Goal: Task Accomplishment & Management: Manage account settings

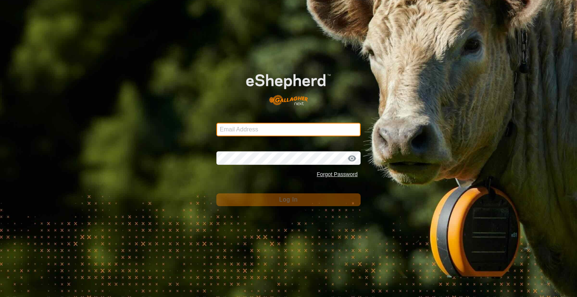
click at [268, 132] on input "Email Address" at bounding box center [288, 130] width 144 height 14
type input "[EMAIL_ADDRESS][DOMAIN_NAME]"
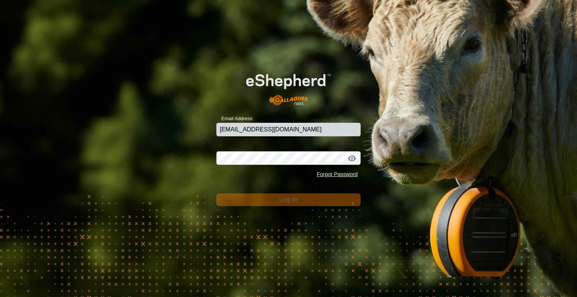
click at [262, 165] on div "Password Forgot Password" at bounding box center [288, 161] width 144 height 39
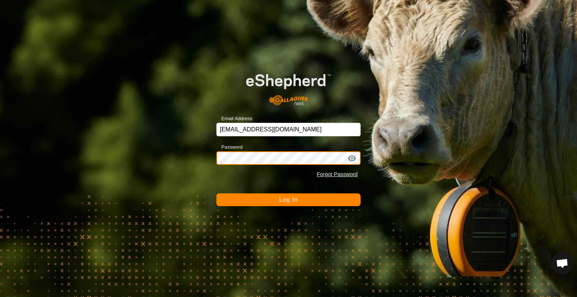
click at [216, 193] on button "Log In" at bounding box center [288, 199] width 144 height 13
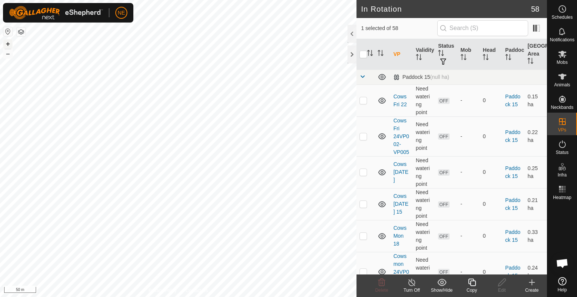
click at [6, 45] on button "+" at bounding box center [7, 43] width 9 height 9
click at [472, 280] on icon at bounding box center [472, 283] width 8 height 8
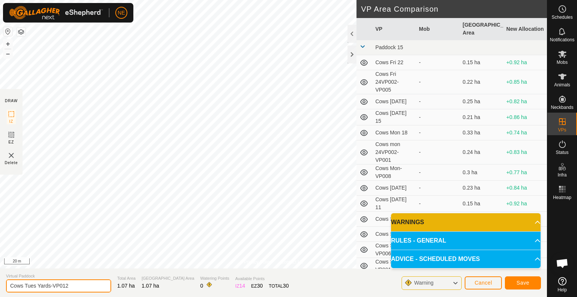
click at [36, 285] on input "Cows Tues Yards-VP012" at bounding box center [58, 285] width 105 height 13
type input "Cows Wed Yards-VP012"
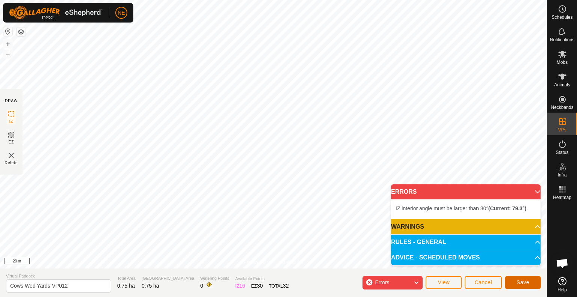
click at [518, 282] on span "Save" at bounding box center [522, 282] width 13 height 6
click at [530, 228] on p-accordion-header "WARNINGS" at bounding box center [465, 226] width 149 height 15
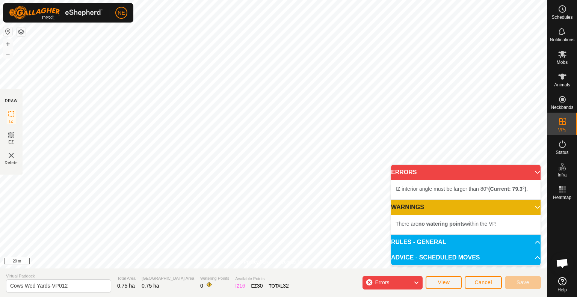
click at [402, 283] on div "Errors" at bounding box center [392, 283] width 60 height 14
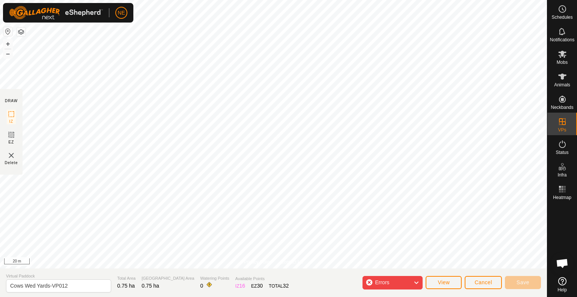
click at [411, 283] on div "Errors" at bounding box center [392, 283] width 60 height 14
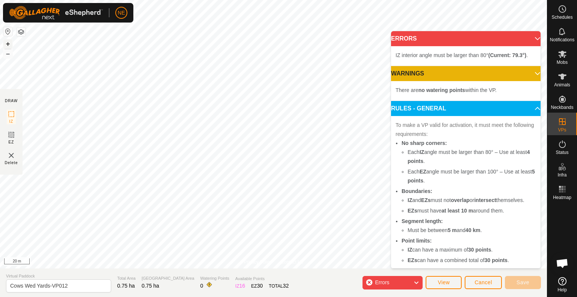
click at [7, 45] on button "+" at bounding box center [7, 43] width 9 height 9
click at [480, 53] on span "IZ interior angle must be larger than 80° (Current: 79.3°) ." at bounding box center [461, 55] width 132 height 6
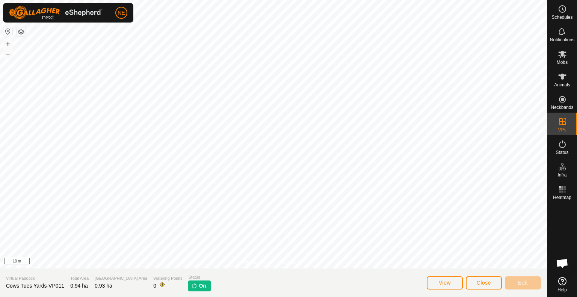
click at [7, 58] on div "+ –" at bounding box center [8, 49] width 10 height 20
click at [8, 53] on button "–" at bounding box center [7, 53] width 9 height 9
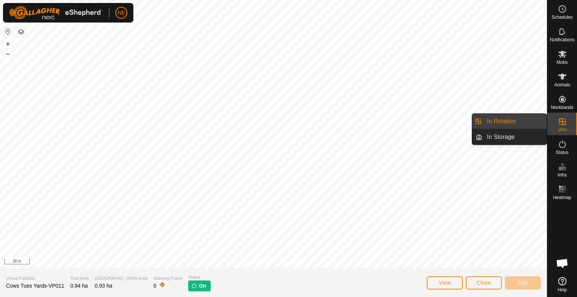
click at [526, 116] on link "In Rotation" at bounding box center [514, 121] width 64 height 15
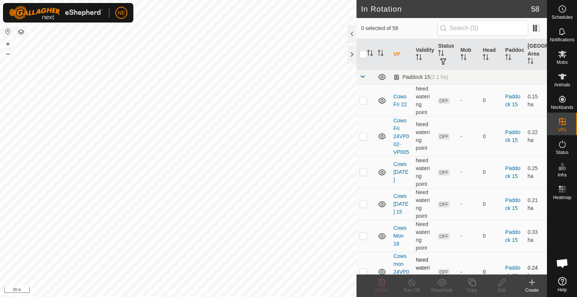
checkbox input "true"
click at [464, 285] on copy-svg-icon at bounding box center [471, 282] width 30 height 9
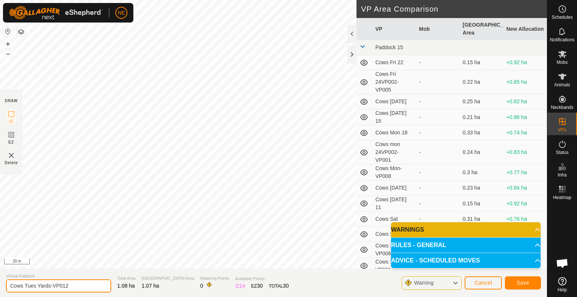
click at [35, 286] on input "Cows Tues Yards-VP012" at bounding box center [58, 285] width 105 height 13
type input "Cows Wed Yards-VP012"
click at [513, 284] on button "Save" at bounding box center [522, 282] width 36 height 13
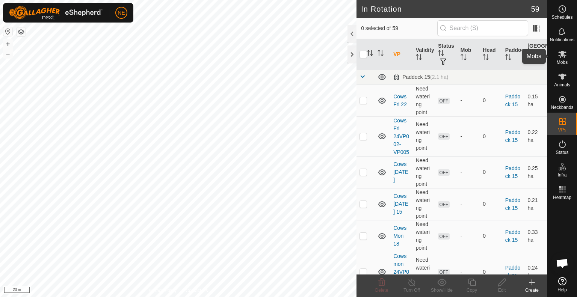
click at [563, 58] on icon at bounding box center [561, 54] width 9 height 9
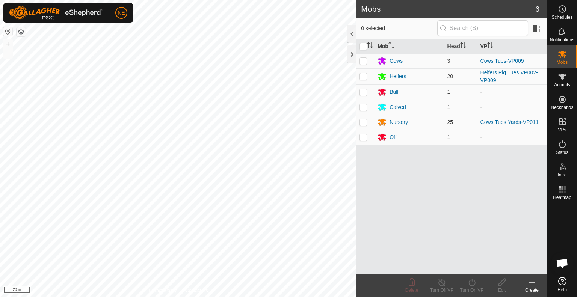
click at [364, 123] on p-checkbox at bounding box center [363, 122] width 8 height 6
checkbox input "true"
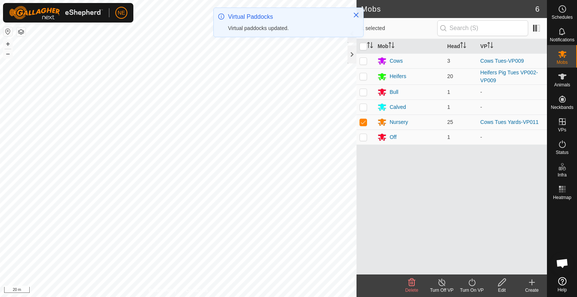
click at [469, 289] on div "Turn On VP" at bounding box center [471, 290] width 30 height 7
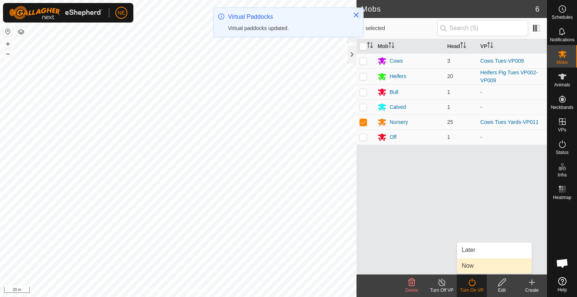
click at [472, 268] on link "Now" at bounding box center [494, 265] width 74 height 15
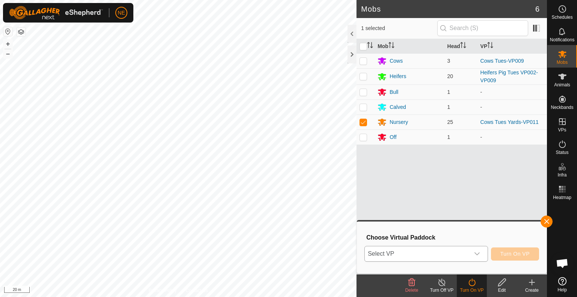
click at [476, 252] on icon "dropdown trigger" at bounding box center [477, 254] width 6 height 6
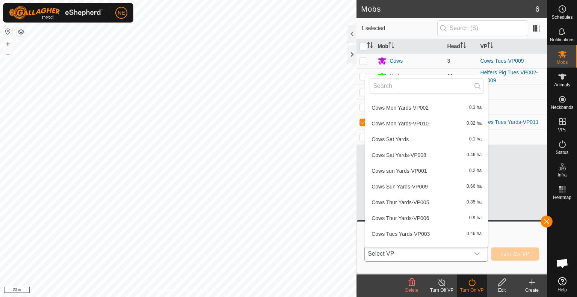
scroll to position [831, 0]
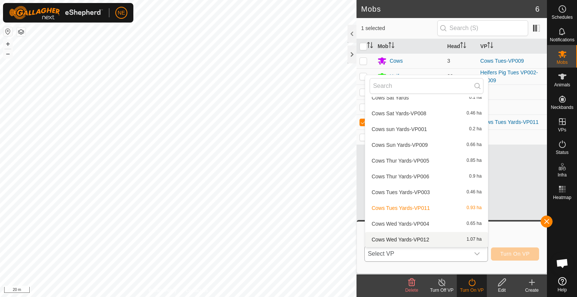
click at [417, 240] on li "Cows Wed Yards-VP012 1.07 ha" at bounding box center [426, 239] width 123 height 15
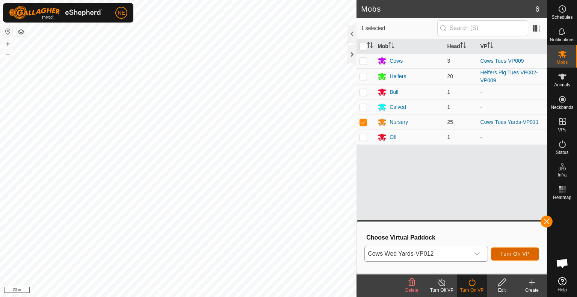
click at [518, 256] on span "Turn On VP" at bounding box center [514, 254] width 29 height 6
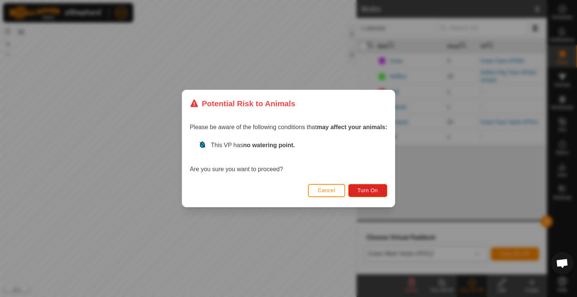
click at [348, 189] on div "Cancel Turn On" at bounding box center [288, 194] width 212 height 26
click at [353, 189] on button "Turn On" at bounding box center [367, 190] width 39 height 13
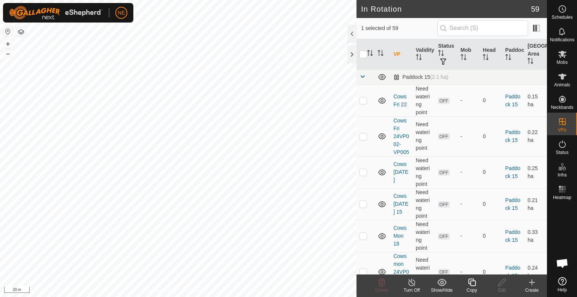
click at [471, 287] on div "Copy" at bounding box center [471, 290] width 30 height 7
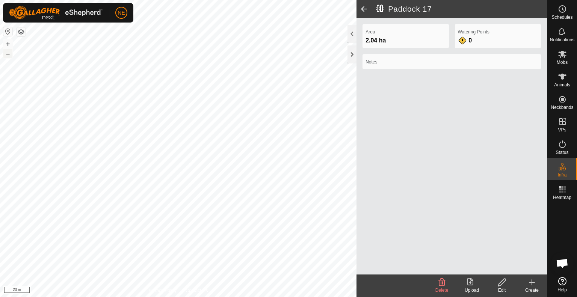
click at [8, 53] on button "–" at bounding box center [7, 53] width 9 height 9
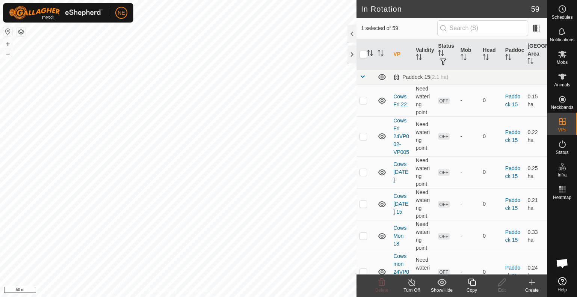
click at [476, 283] on icon at bounding box center [471, 282] width 9 height 9
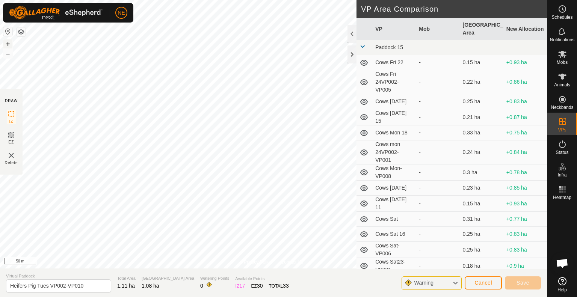
click at [5, 41] on button "+" at bounding box center [7, 43] width 9 height 9
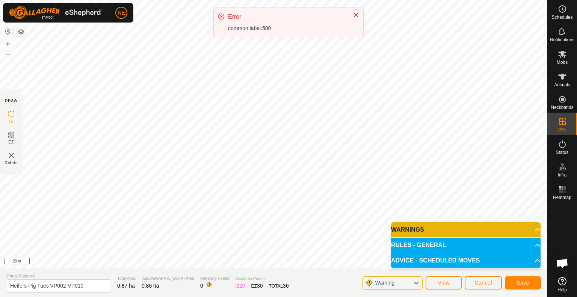
click at [252, 26] on div "NE Schedules Notifications Mobs Animals Neckbands VPs Status Infra Heatmap Help…" at bounding box center [288, 148] width 577 height 297
click at [356, 15] on icon "Close" at bounding box center [356, 15] width 5 height 5
click at [48, 286] on input "Heifers Pig Tues VP002-VP010" at bounding box center [58, 285] width 105 height 13
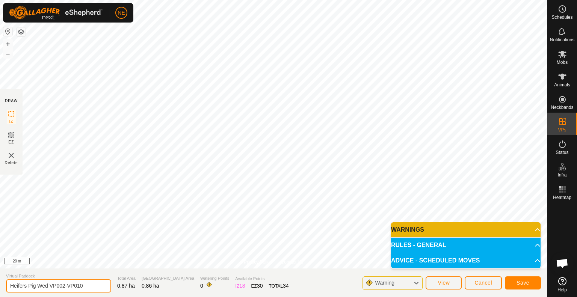
type input "Heifers Pig Wed VP002-VP010"
click at [517, 283] on span "Save" at bounding box center [522, 283] width 13 height 6
